Goal: Task Accomplishment & Management: Manage account settings

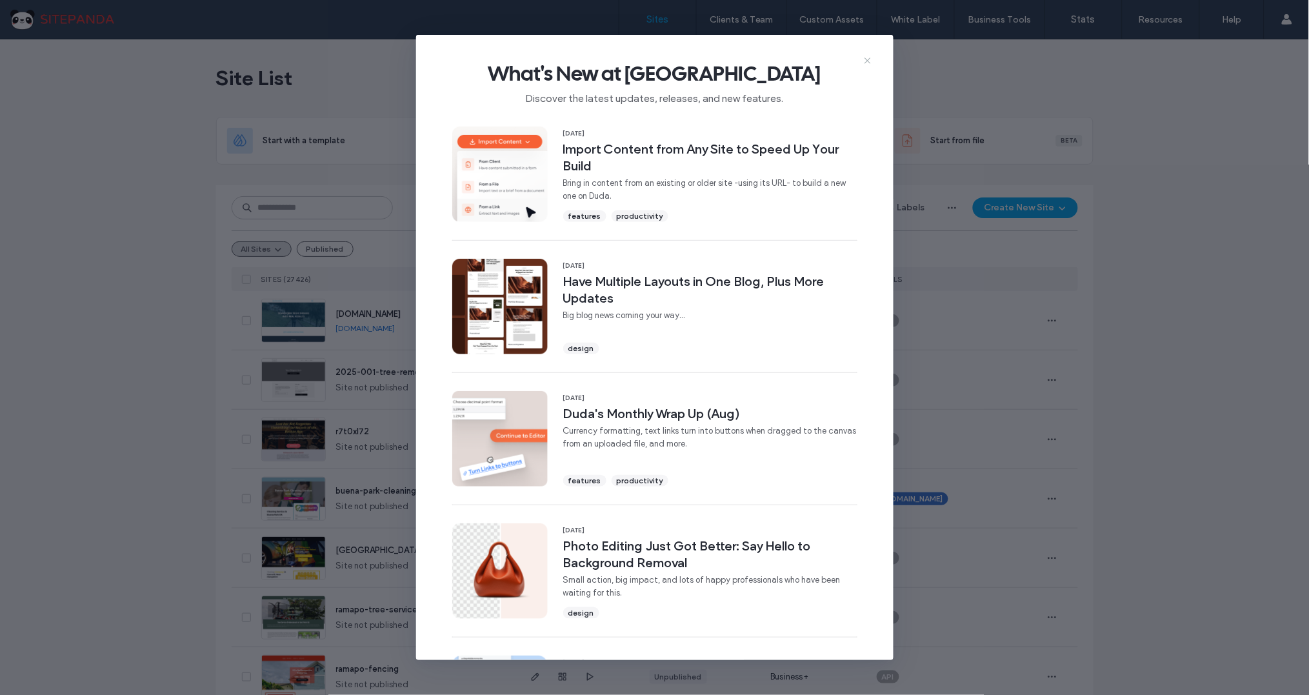
click at [867, 58] on icon at bounding box center [868, 61] width 10 height 10
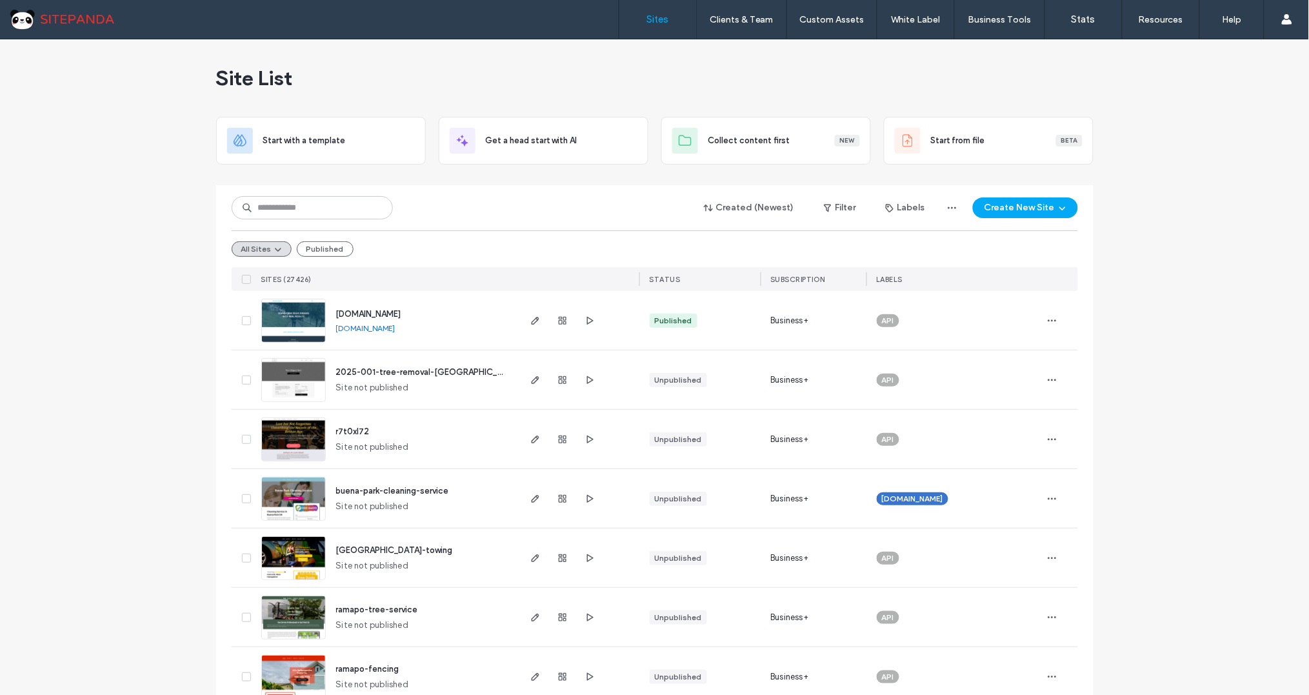
click at [531, 321] on use "button" at bounding box center [535, 321] width 8 height 8
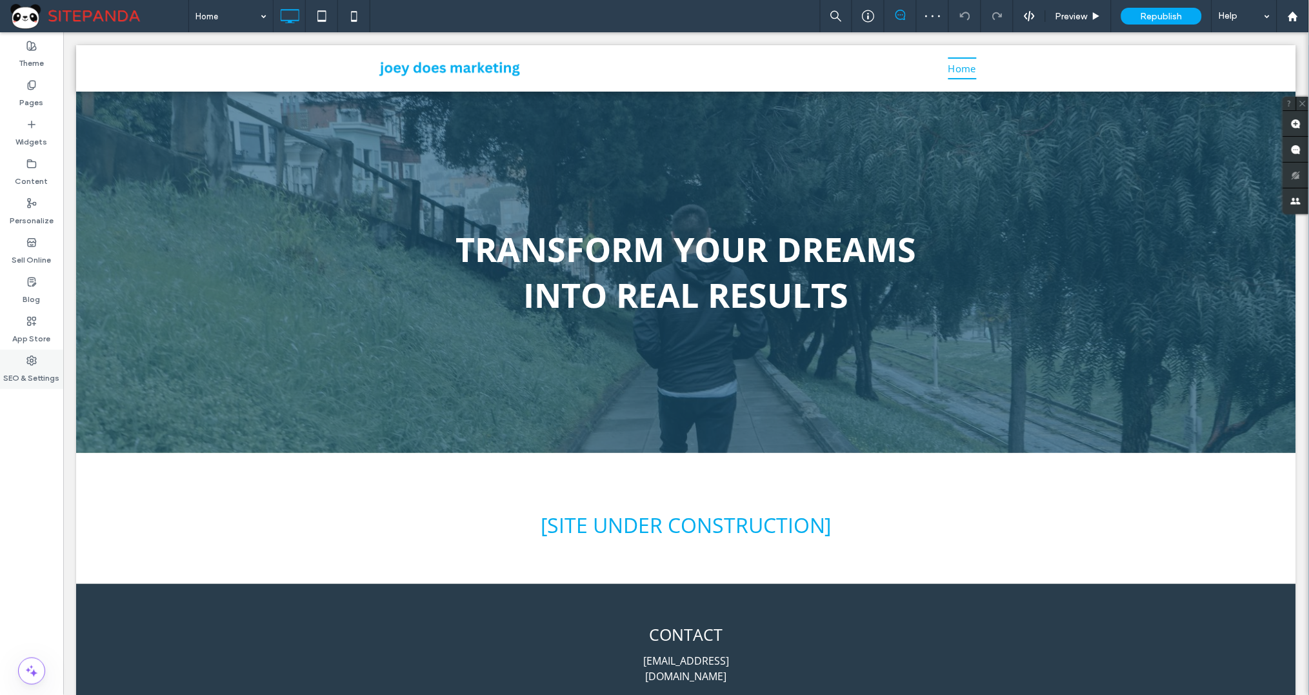
click at [31, 366] on label "SEO & Settings" at bounding box center [32, 375] width 56 height 18
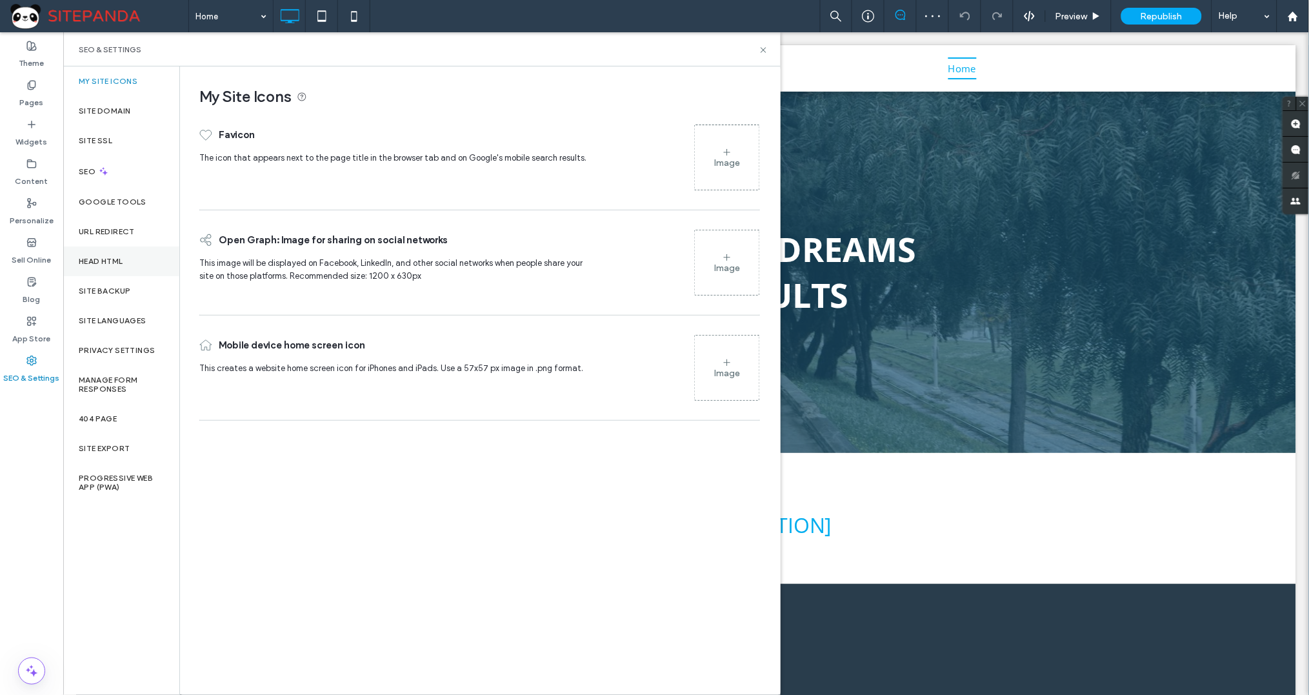
click at [127, 259] on div "Head HTML" at bounding box center [121, 262] width 116 height 30
